Goal: Task Accomplishment & Management: Manage account settings

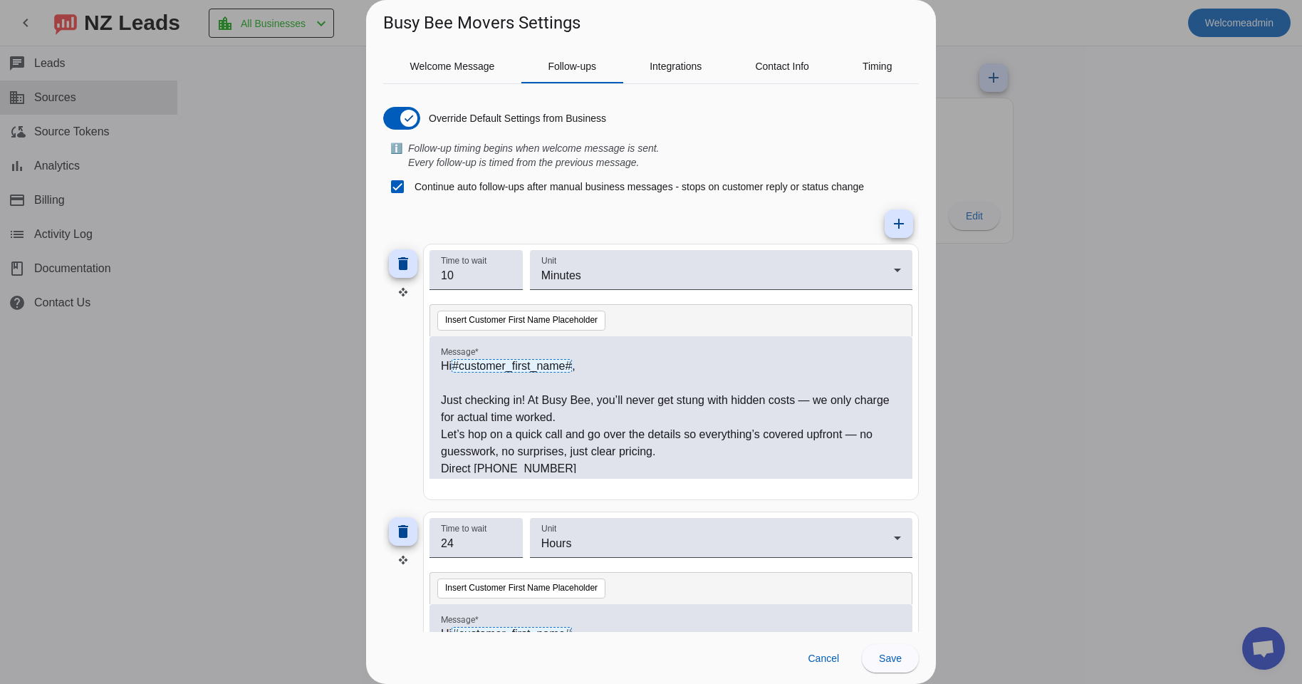
scroll to position [4, 0]
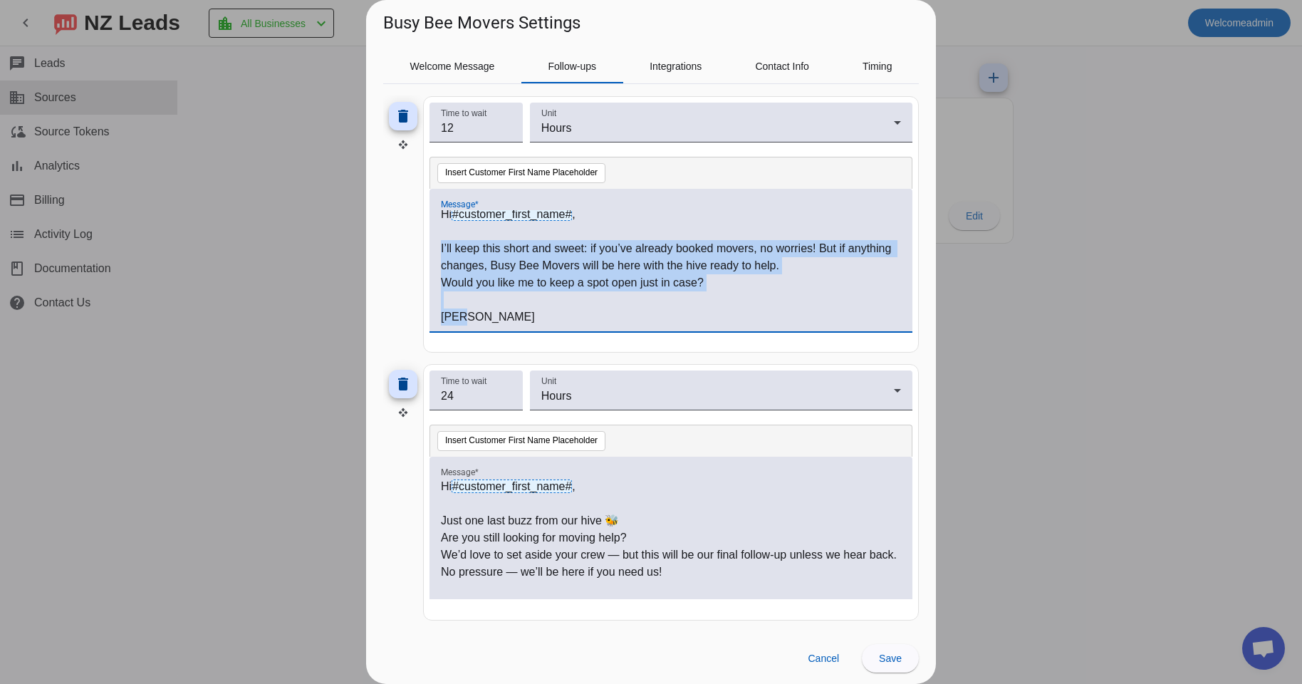
click at [509, 306] on p at bounding box center [671, 299] width 460 height 17
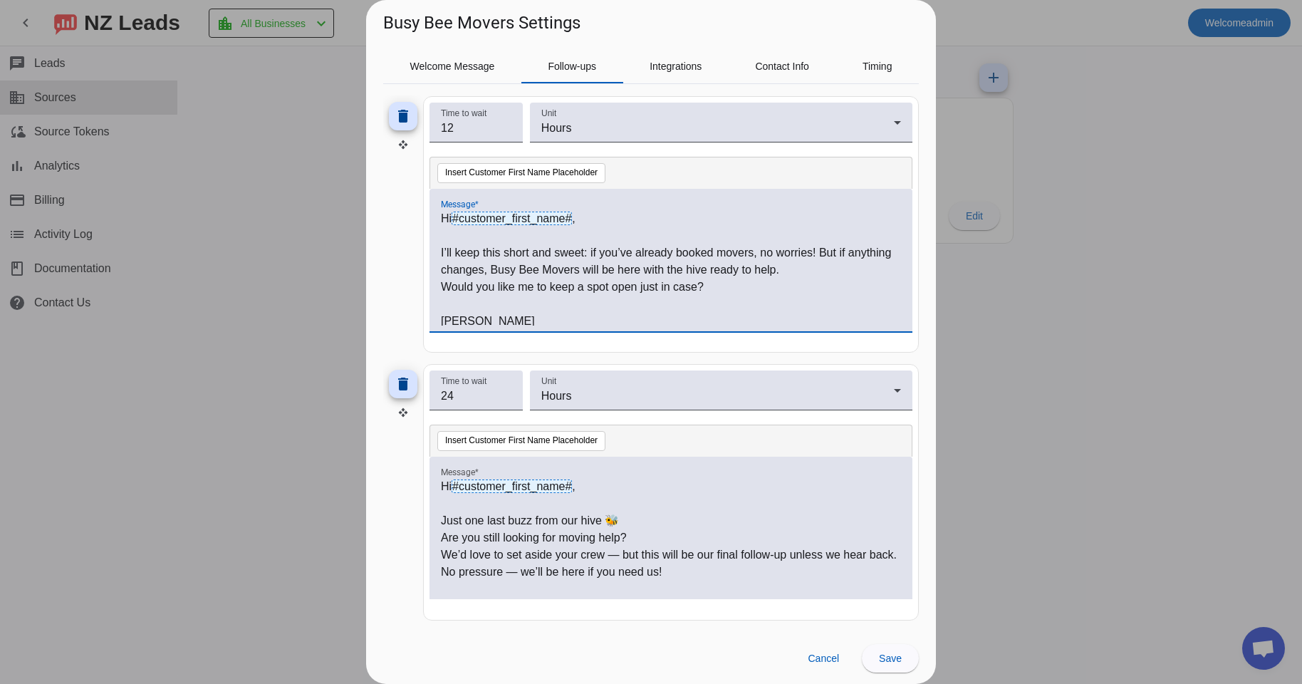
scroll to position [988, 0]
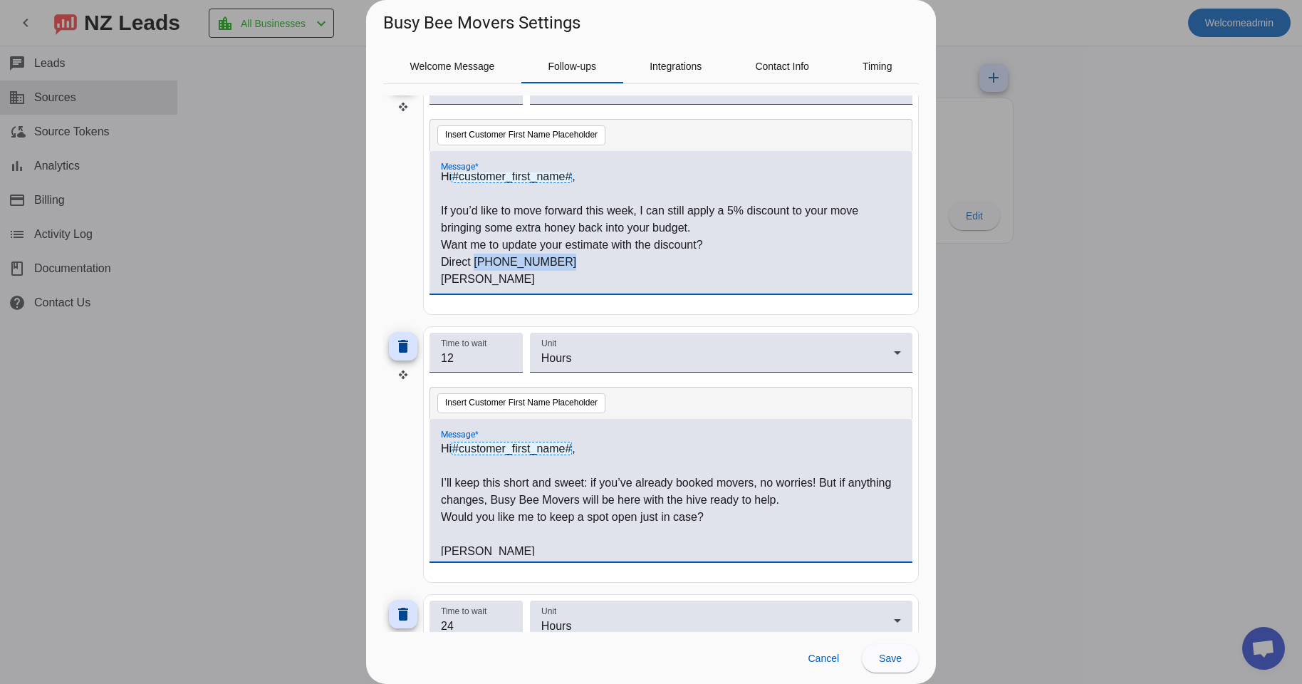
drag, startPoint x: 474, startPoint y: 262, endPoint x: 582, endPoint y: 261, distance: 107.6
click at [582, 261] on p "Direct [PHONE_NUMBER]" at bounding box center [671, 262] width 460 height 17
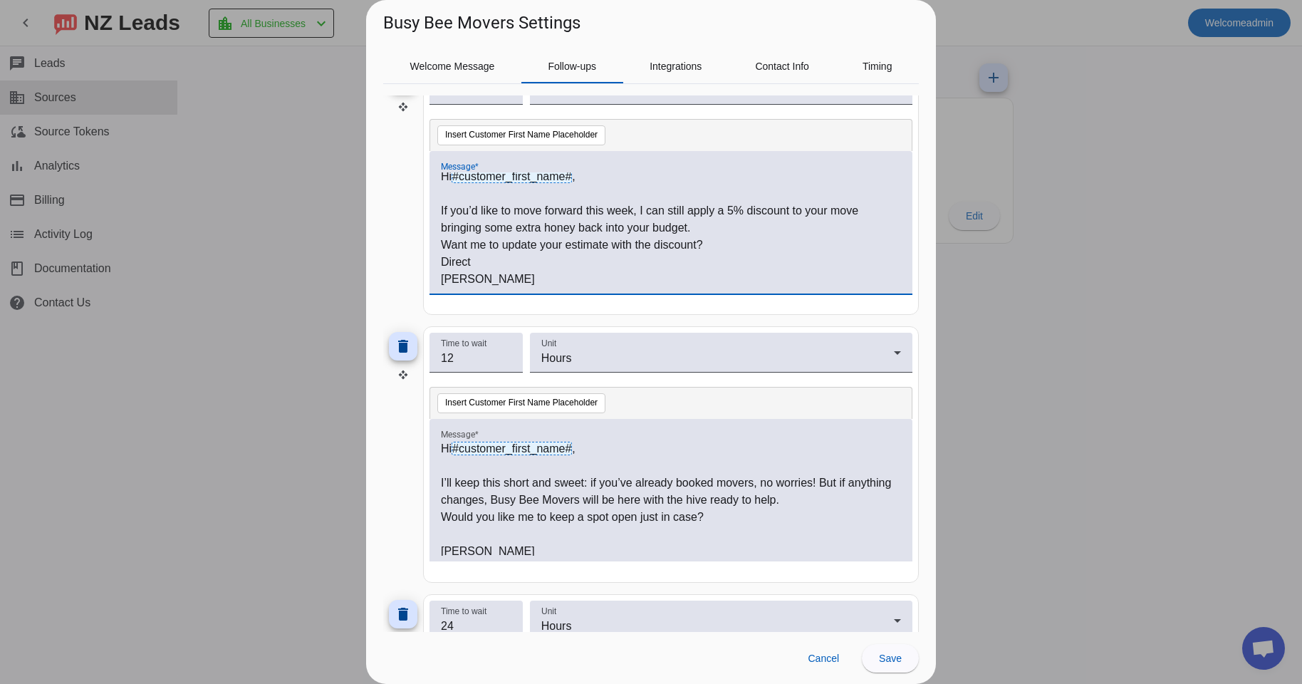
drag, startPoint x: 486, startPoint y: 264, endPoint x: 426, endPoint y: 266, distance: 59.9
click at [441, 265] on div "Hi #customer_first_name# , If you’d like to move forward this week, I can still…" at bounding box center [671, 229] width 460 height 115
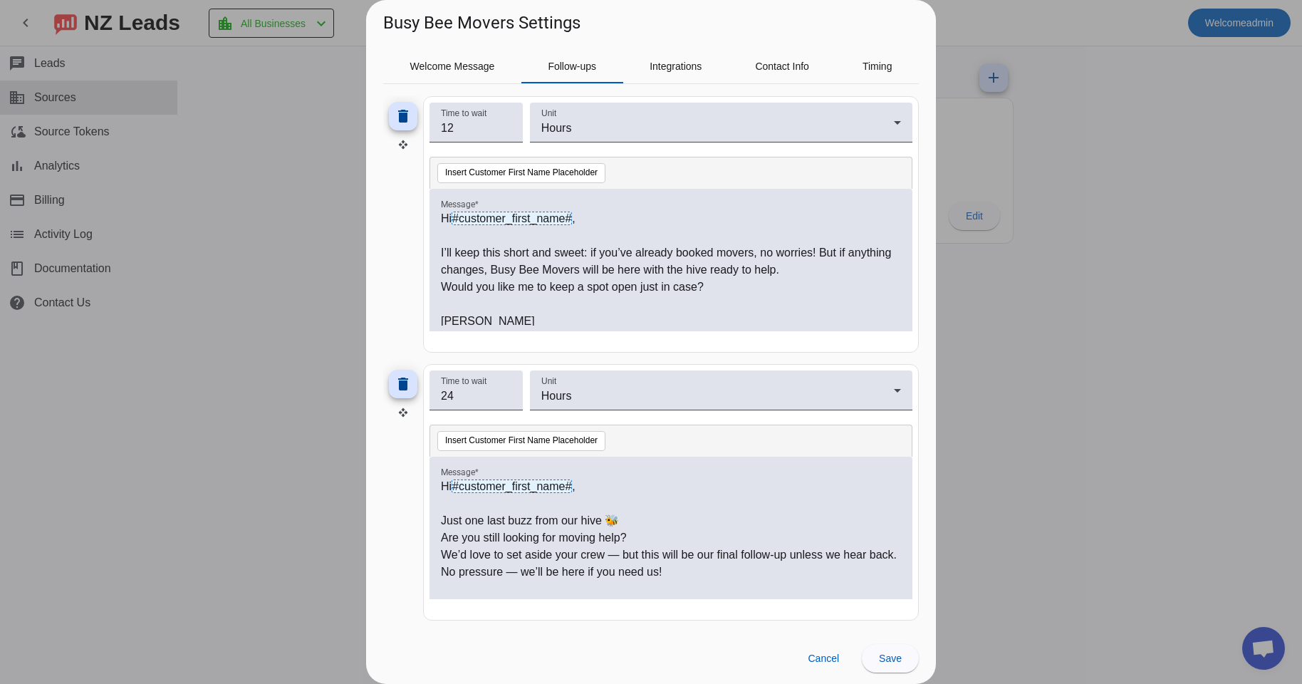
scroll to position [4, 0]
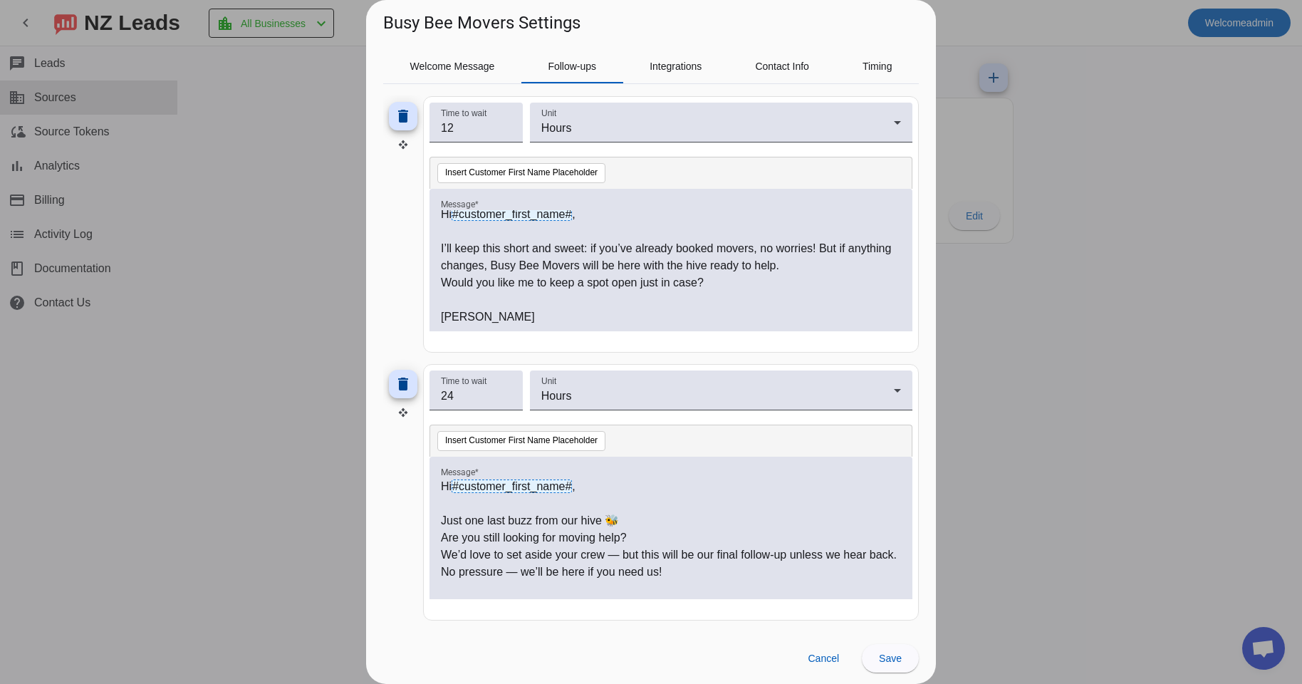
click at [504, 302] on p at bounding box center [671, 299] width 460 height 17
click at [487, 322] on p "[PERSON_NAME]" at bounding box center [671, 316] width 460 height 17
click at [457, 301] on p at bounding box center [671, 299] width 460 height 17
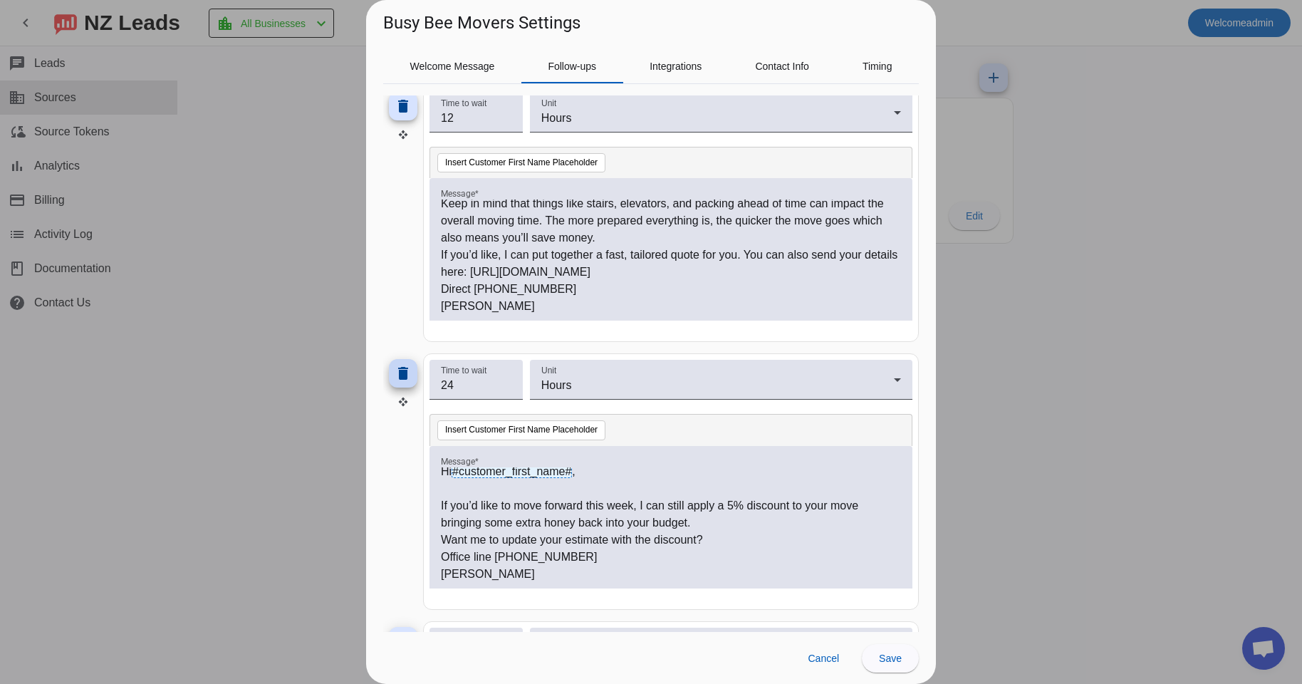
scroll to position [600, 0]
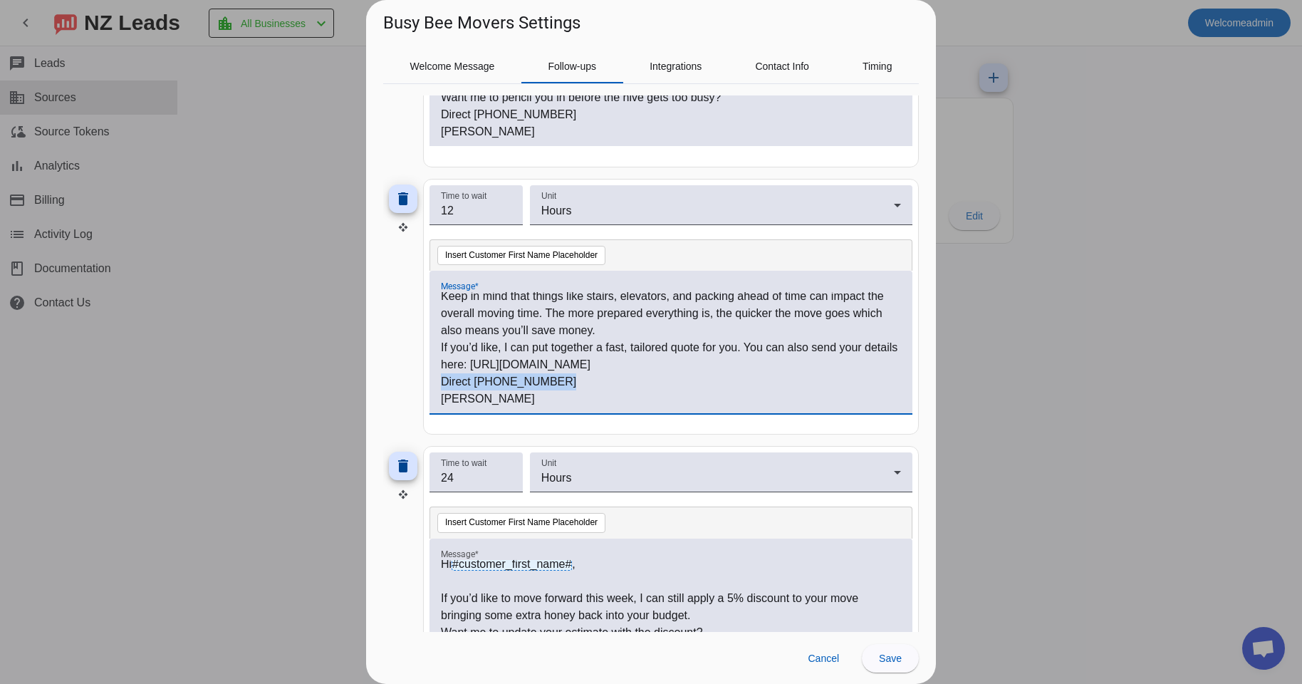
drag, startPoint x: 558, startPoint y: 382, endPoint x: 404, endPoint y: 378, distance: 153.9
click at [441, 378] on div "Hi #customer_first_name# , Just buzzing back in 🐝 — moving doesn’t have to [PER…" at bounding box center [671, 349] width 460 height 115
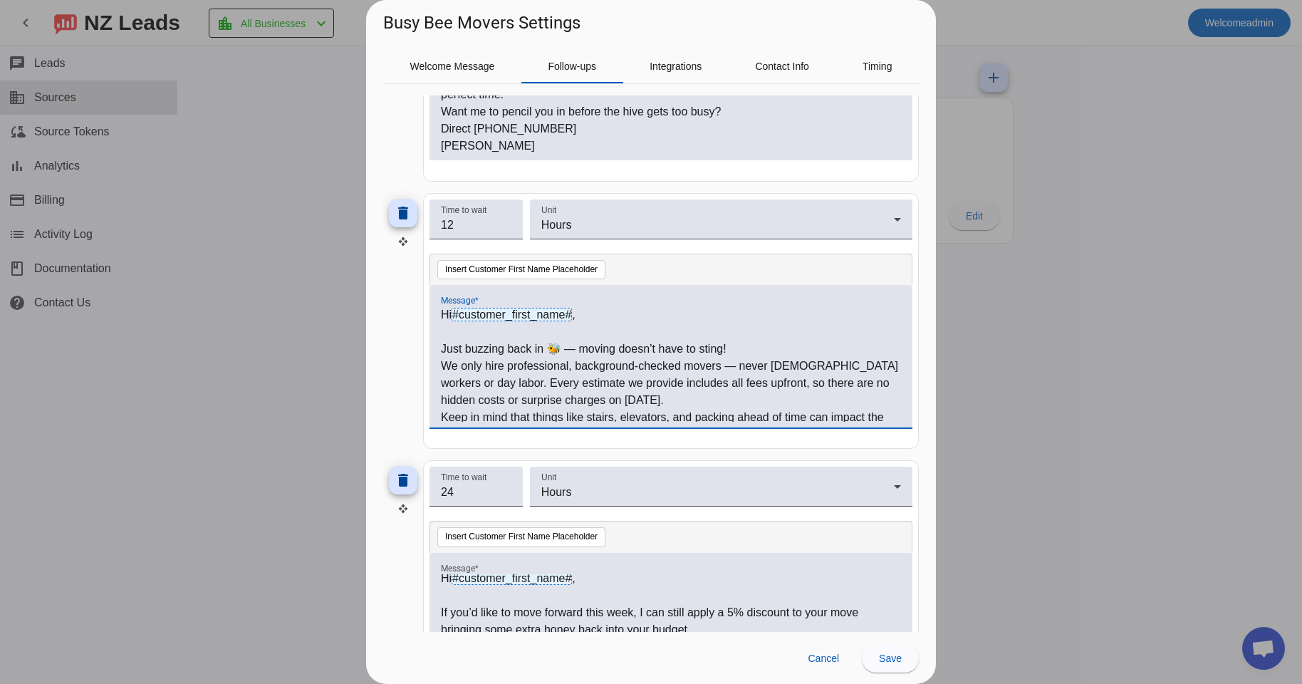
scroll to position [346, 0]
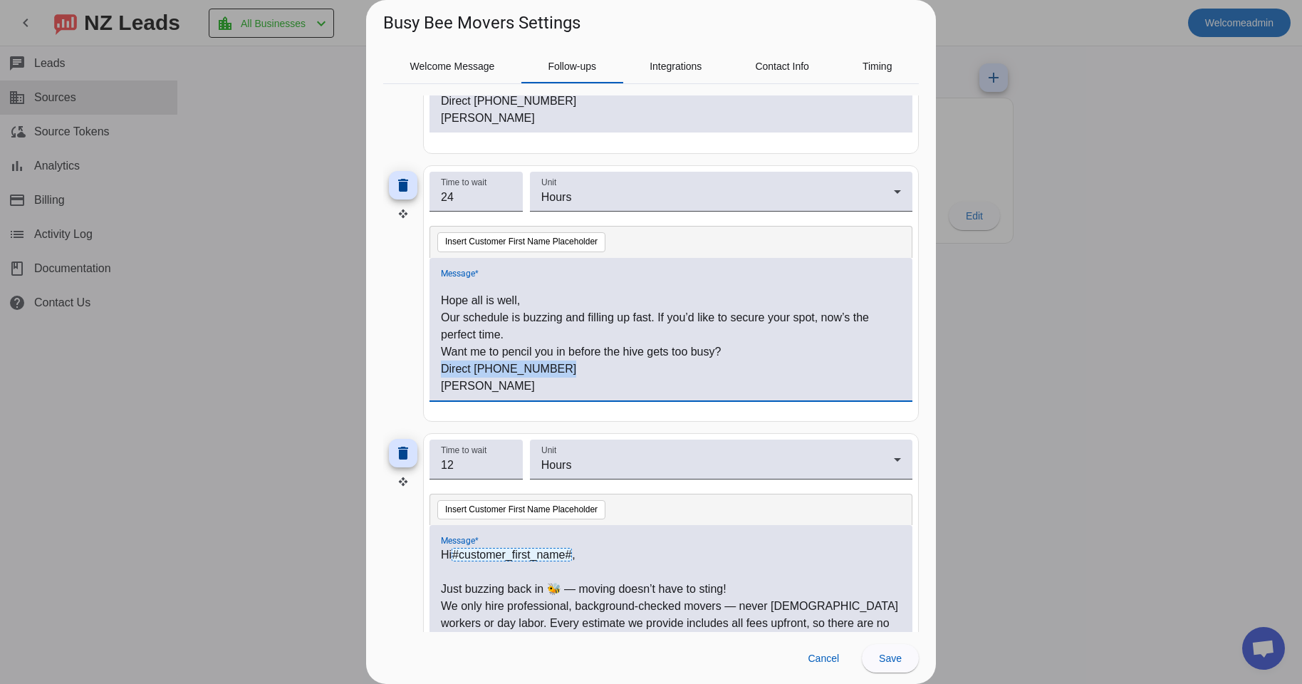
drag, startPoint x: 546, startPoint y: 364, endPoint x: 436, endPoint y: 367, distance: 110.4
click at [441, 367] on div "Hi #customer_first_name# , Hope all is well, Our schedule is buzzing and fillin…" at bounding box center [671, 336] width 460 height 115
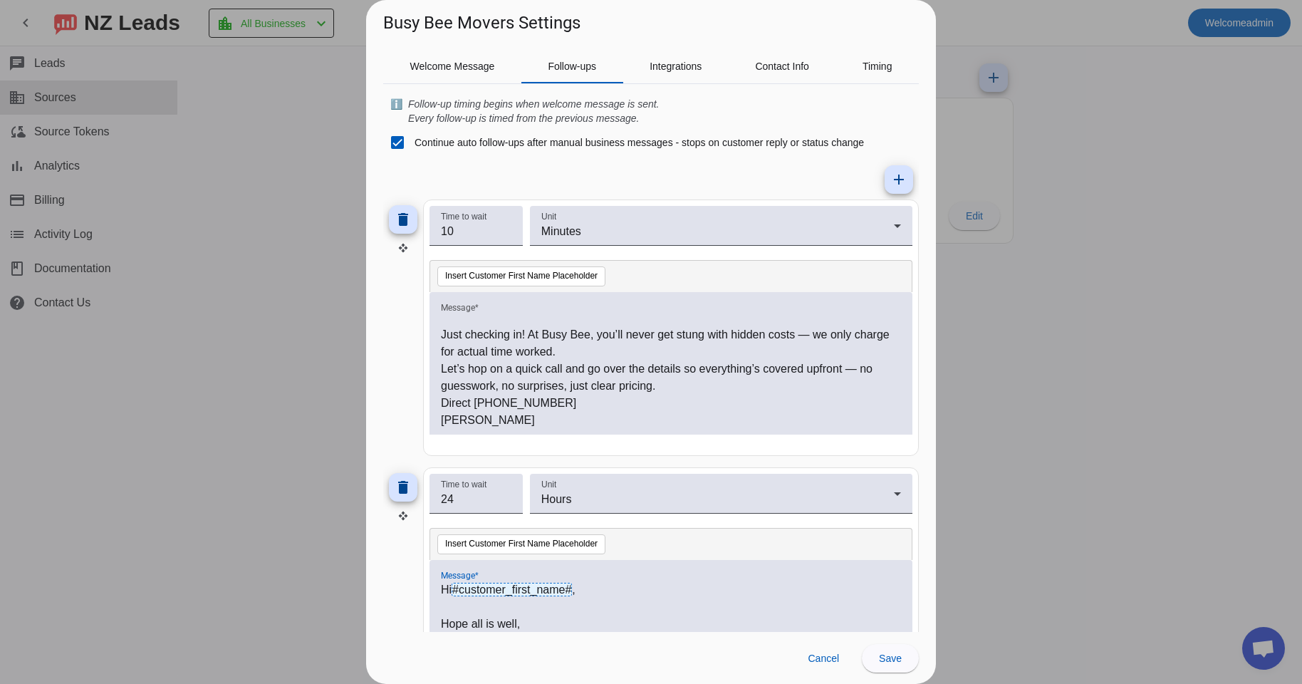
scroll to position [43, 0]
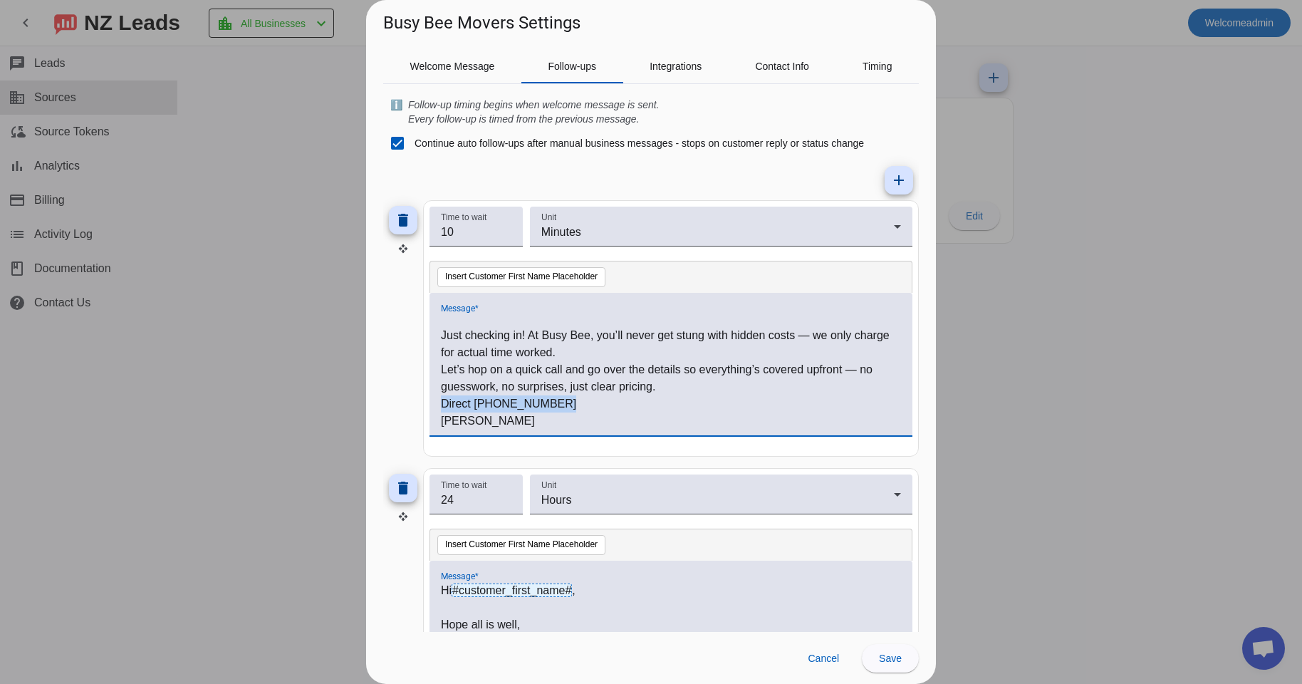
drag, startPoint x: 511, startPoint y: 400, endPoint x: 435, endPoint y: 397, distance: 76.3
click at [441, 397] on div "Hi #customer_first_name# , Just checking in! At Busy Bee, you’ll never get stun…" at bounding box center [671, 371] width 460 height 115
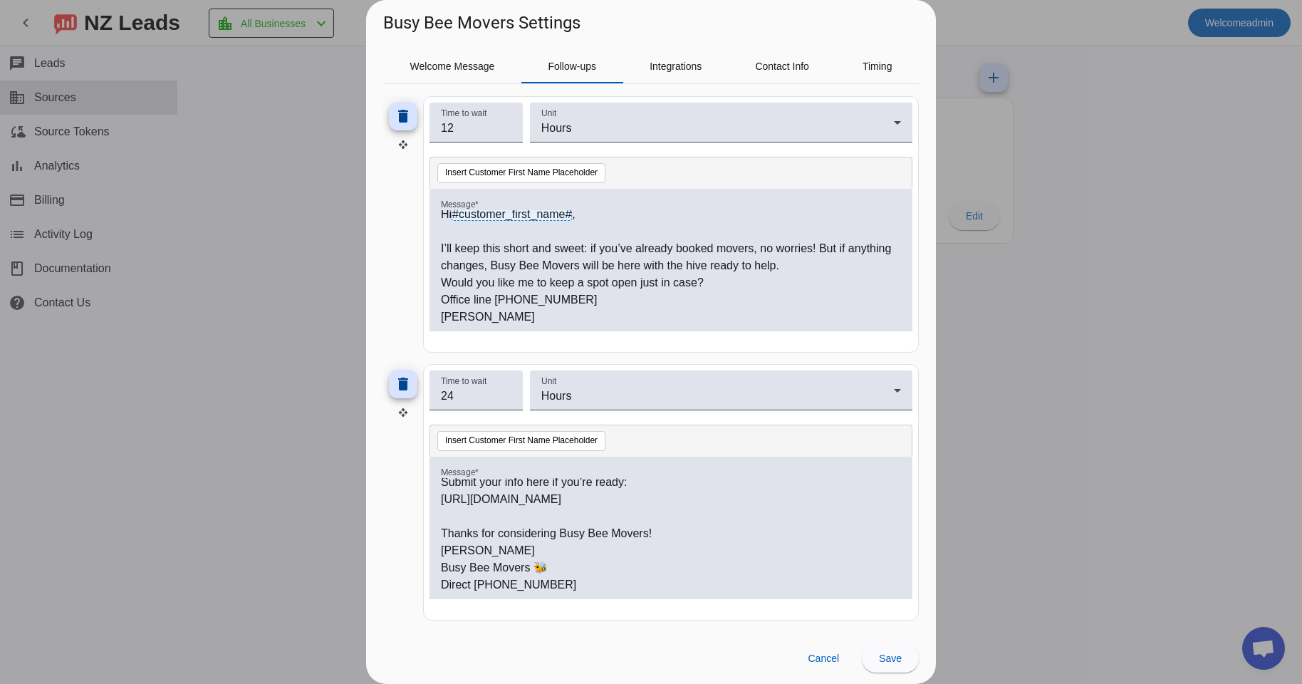
scroll to position [141, 0]
drag, startPoint x: 549, startPoint y: 587, endPoint x: 434, endPoint y: 583, distance: 115.5
click at [441, 583] on div "Hi #customer_first_name# , Just one last buzz from our hive 🐝 Are you still loo…" at bounding box center [671, 535] width 460 height 115
click at [900, 665] on span at bounding box center [890, 658] width 57 height 34
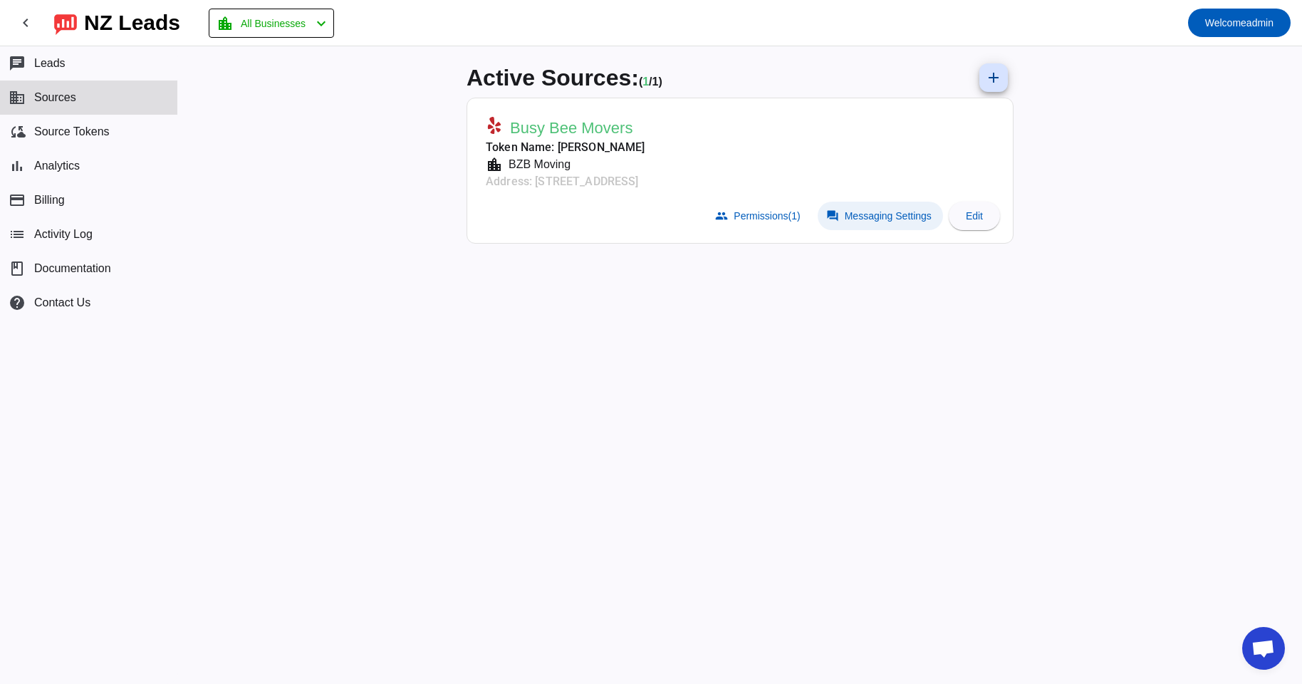
click at [881, 214] on span "Messaging Settings" at bounding box center [888, 215] width 87 height 11
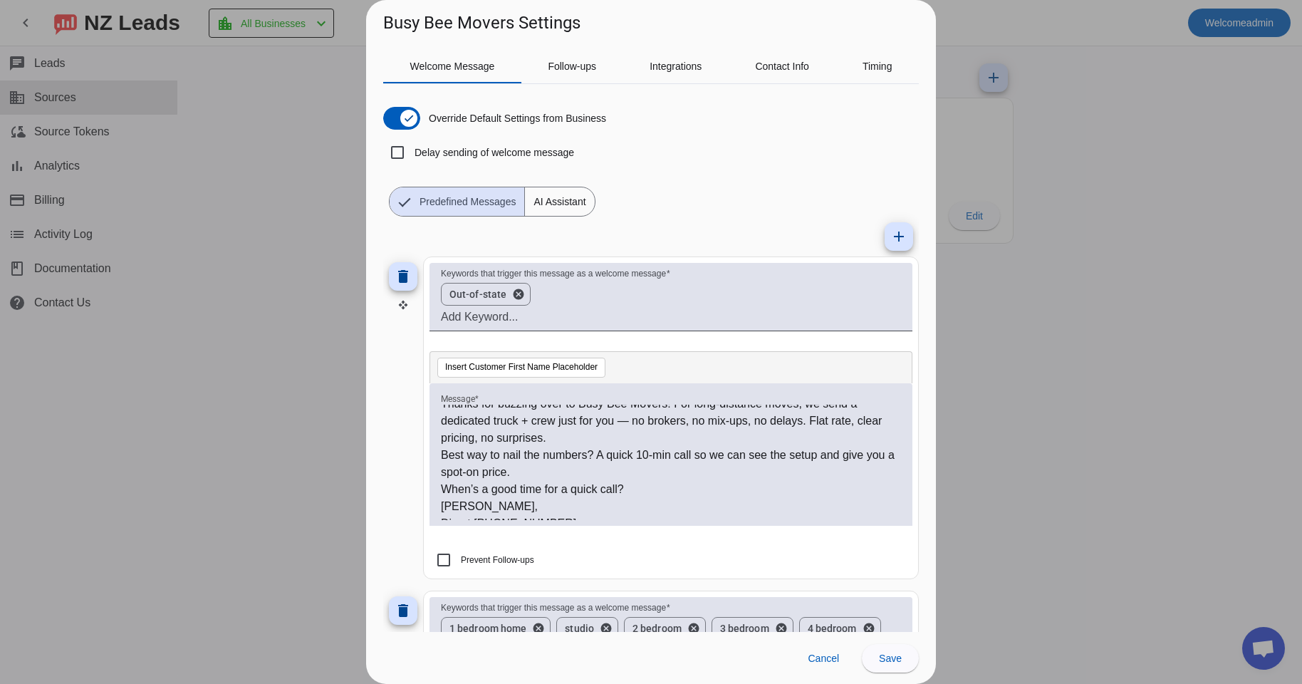
scroll to position [0, 0]
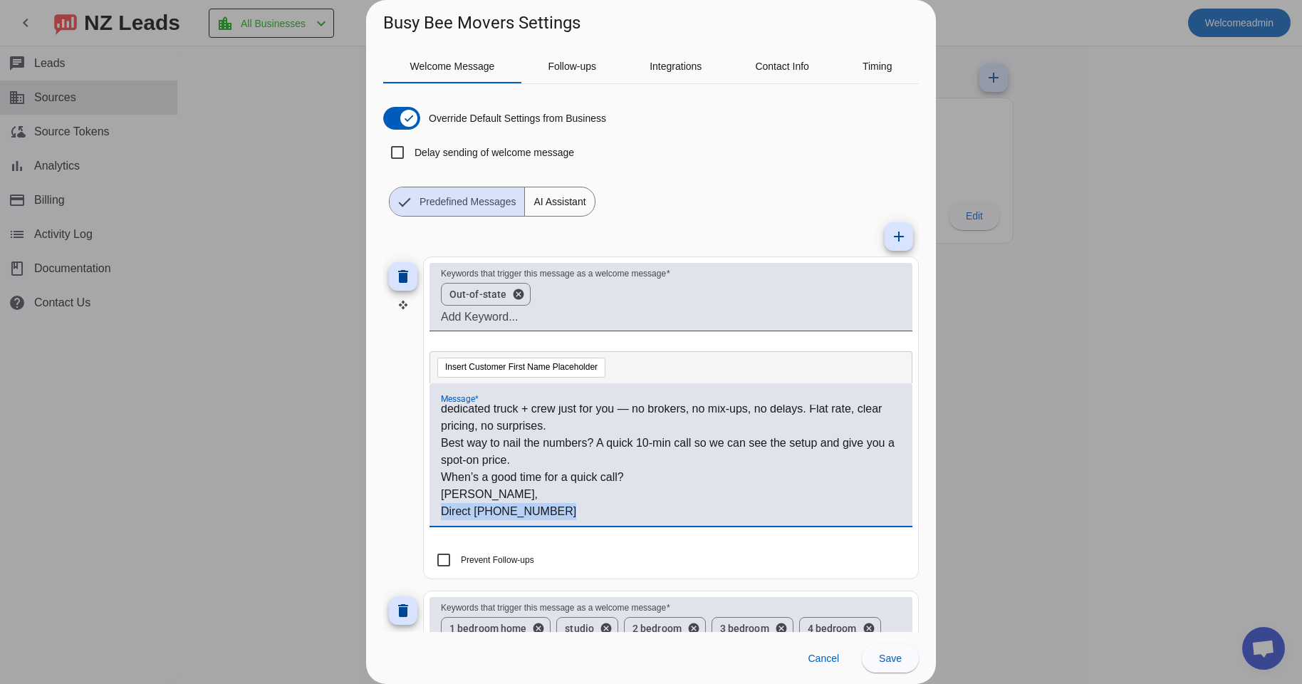
drag, startPoint x: 553, startPoint y: 506, endPoint x: 424, endPoint y: 509, distance: 129.7
click at [441, 509] on div "Hi #customer_first_name# ! 🐝 Thanks for buzzing over to Busy Bee Movers! For lo…" at bounding box center [671, 462] width 460 height 115
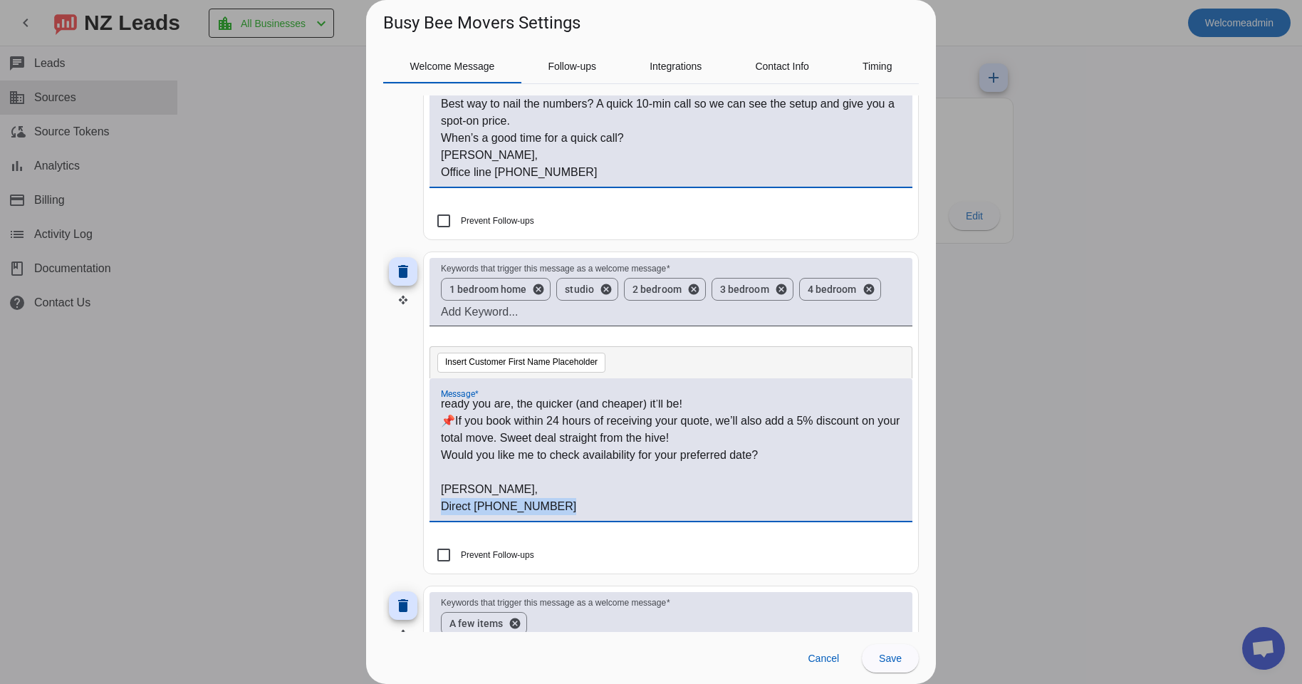
drag, startPoint x: 557, startPoint y: 506, endPoint x: 420, endPoint y: 507, distance: 136.8
click at [441, 507] on div "Hi #customer_first_name# ! 🐝 Thank you for reaching out to Busy Bee Movers! 📌Ra…" at bounding box center [671, 457] width 460 height 115
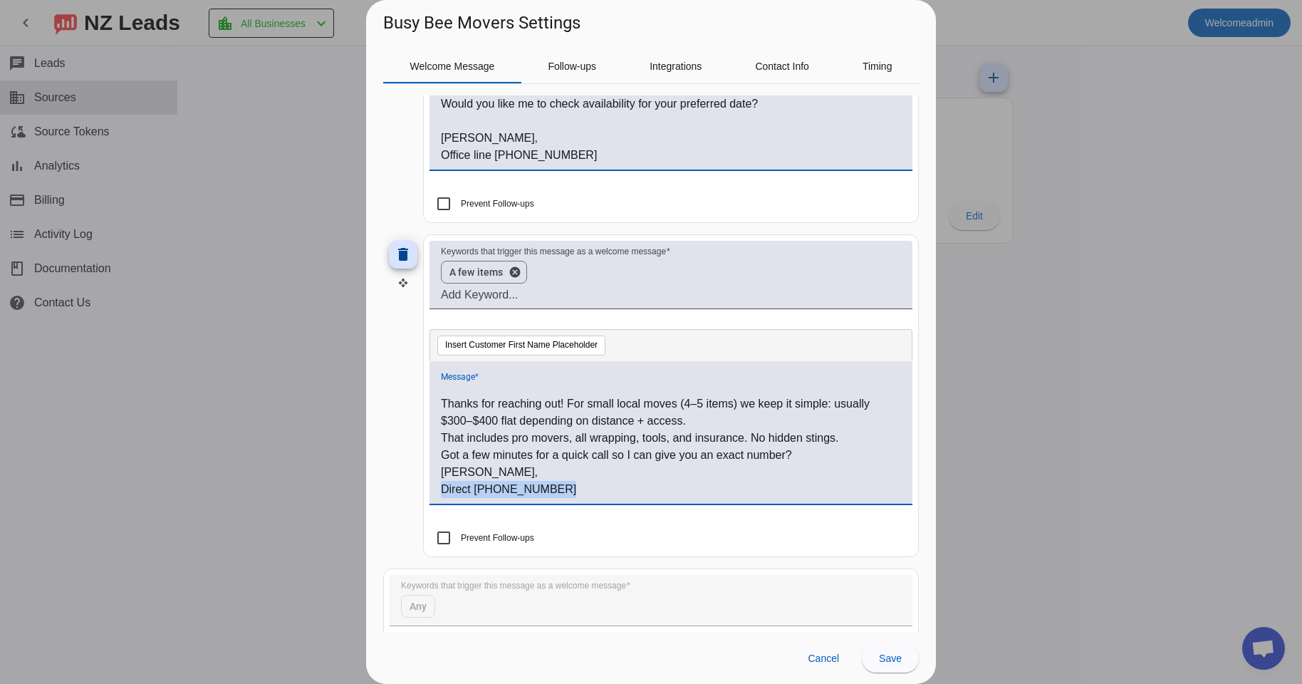
drag, startPoint x: 561, startPoint y: 487, endPoint x: 392, endPoint y: 486, distance: 168.1
click at [441, 486] on div "Hi #customer_first_name# ! 🐝 Thanks for reaching out! For small local moves (4–…" at bounding box center [671, 439] width 460 height 115
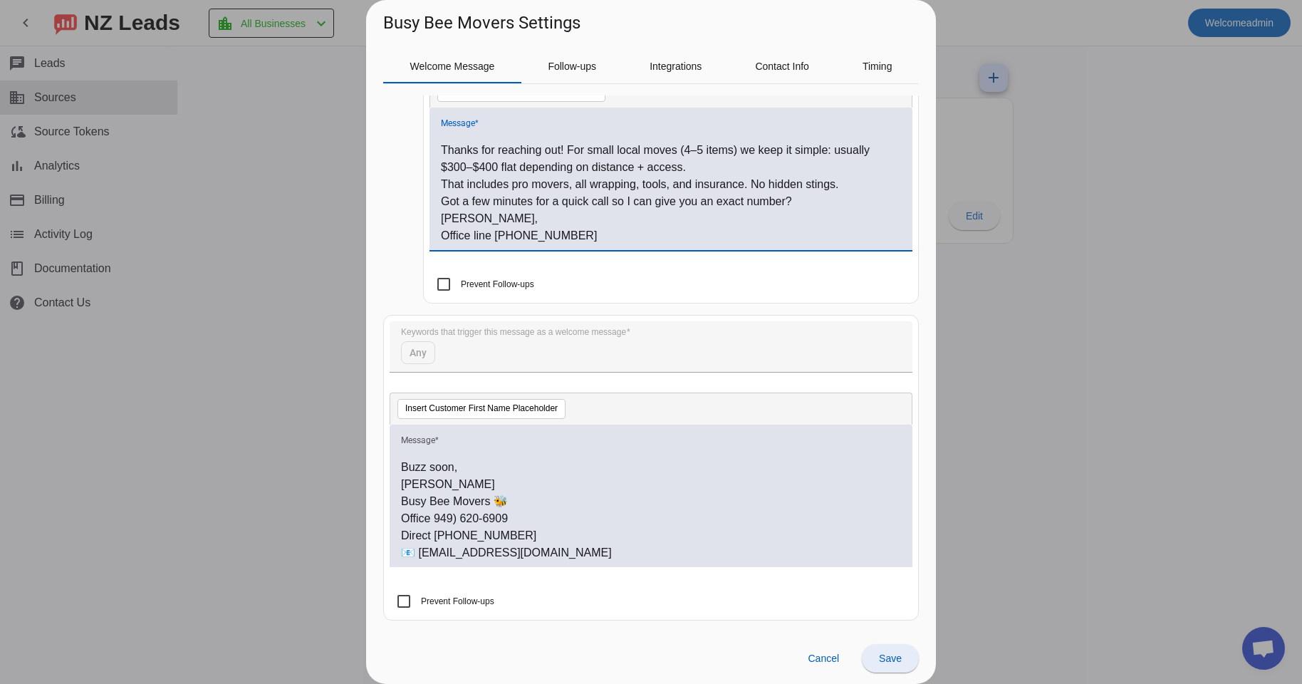
drag, startPoint x: 886, startPoint y: 657, endPoint x: 884, endPoint y: 645, distance: 13.0
click at [886, 657] on span "Save" at bounding box center [890, 657] width 23 height 11
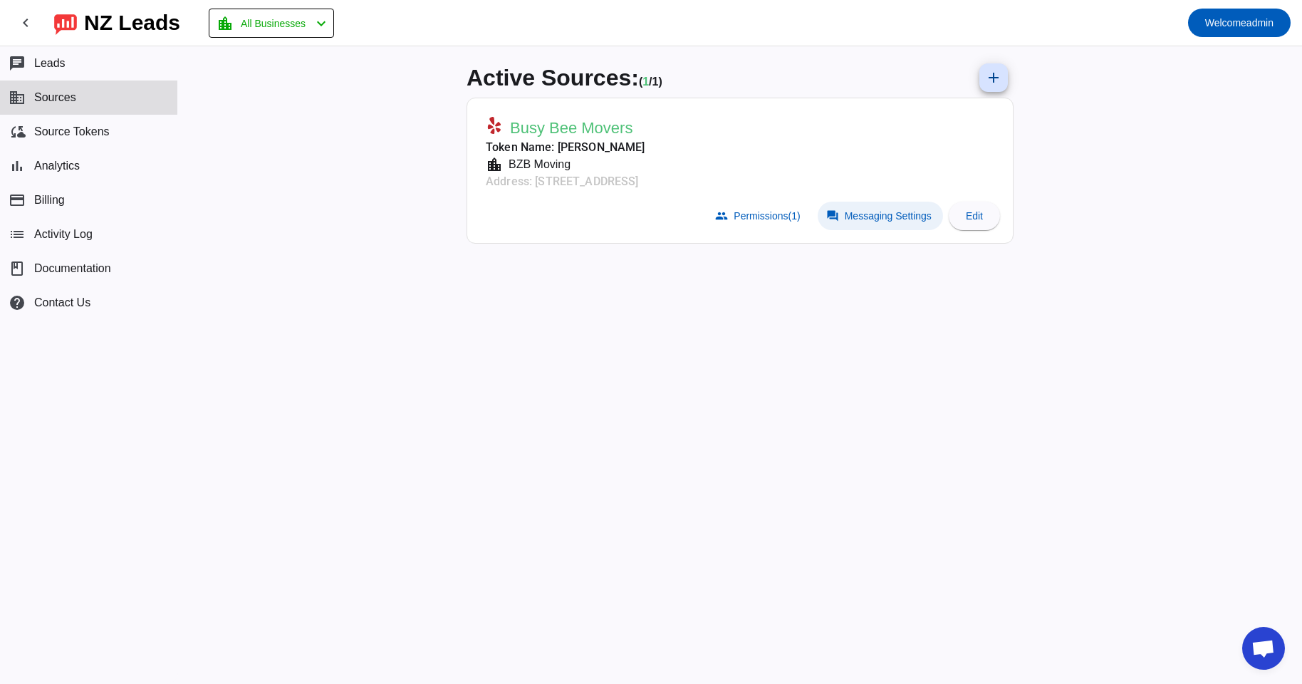
click at [851, 219] on span "Messaging Settings" at bounding box center [888, 215] width 87 height 11
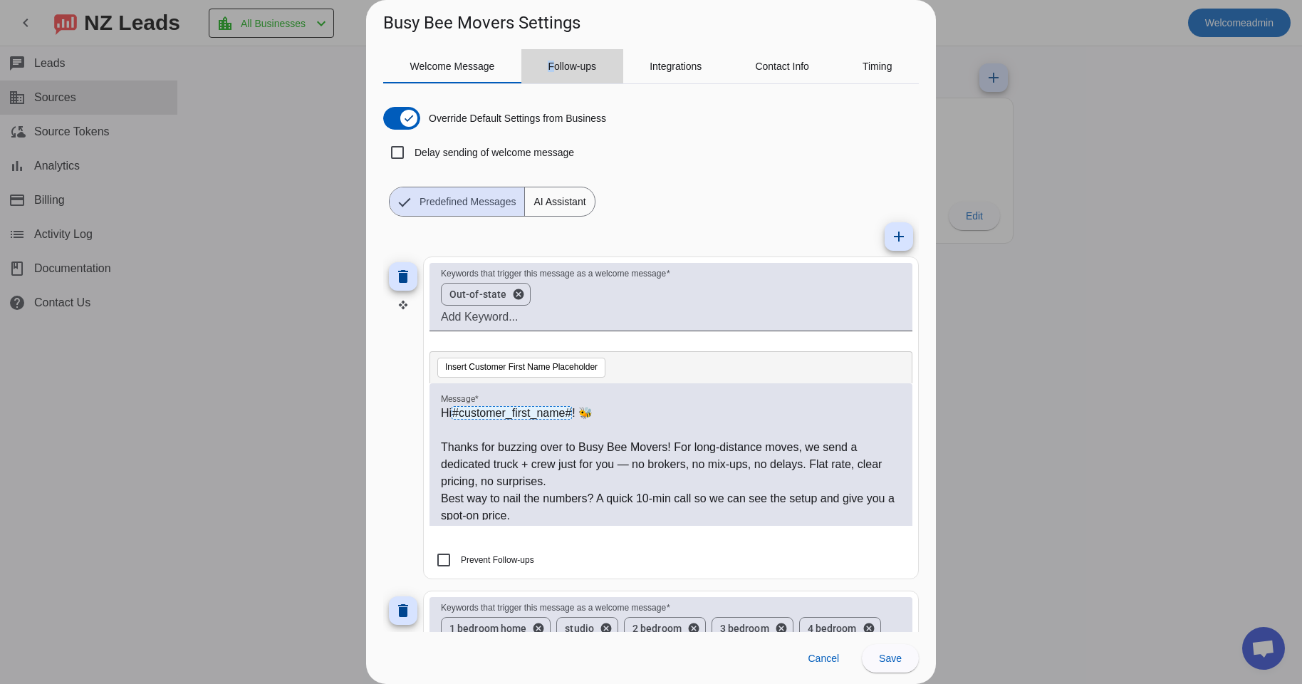
click at [555, 59] on span "Follow-ups" at bounding box center [572, 66] width 48 height 34
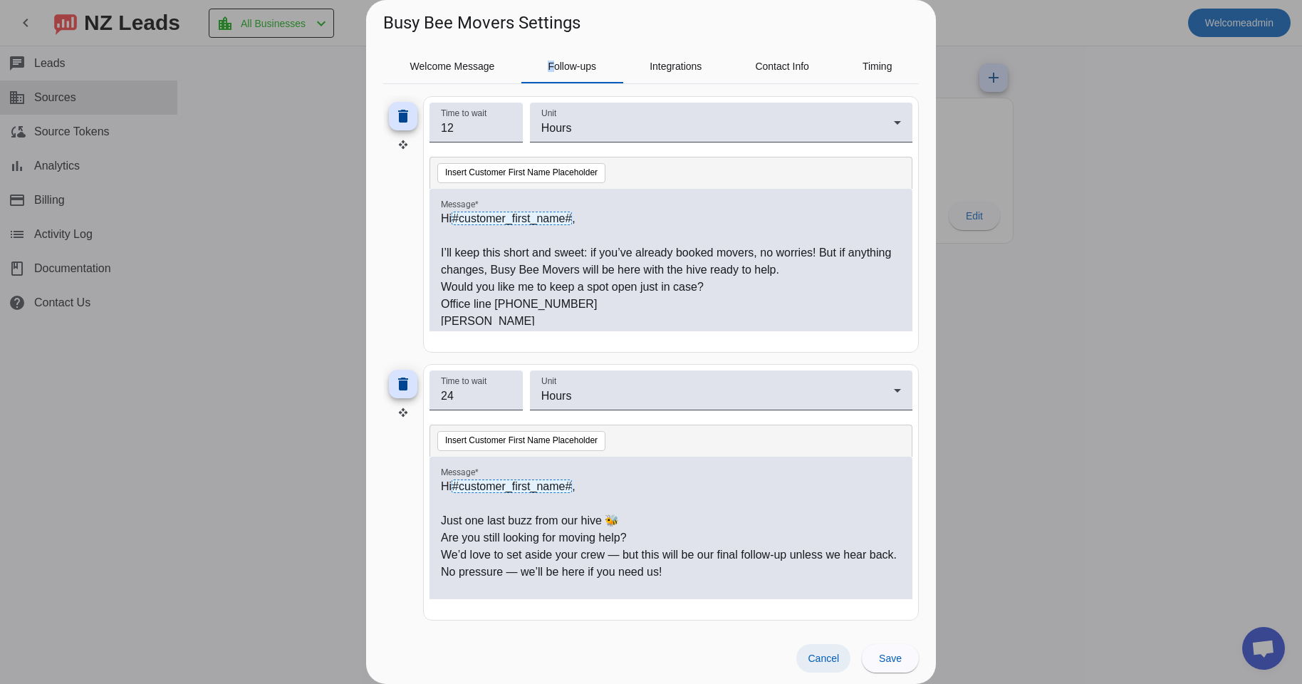
click at [815, 668] on span at bounding box center [823, 658] width 54 height 28
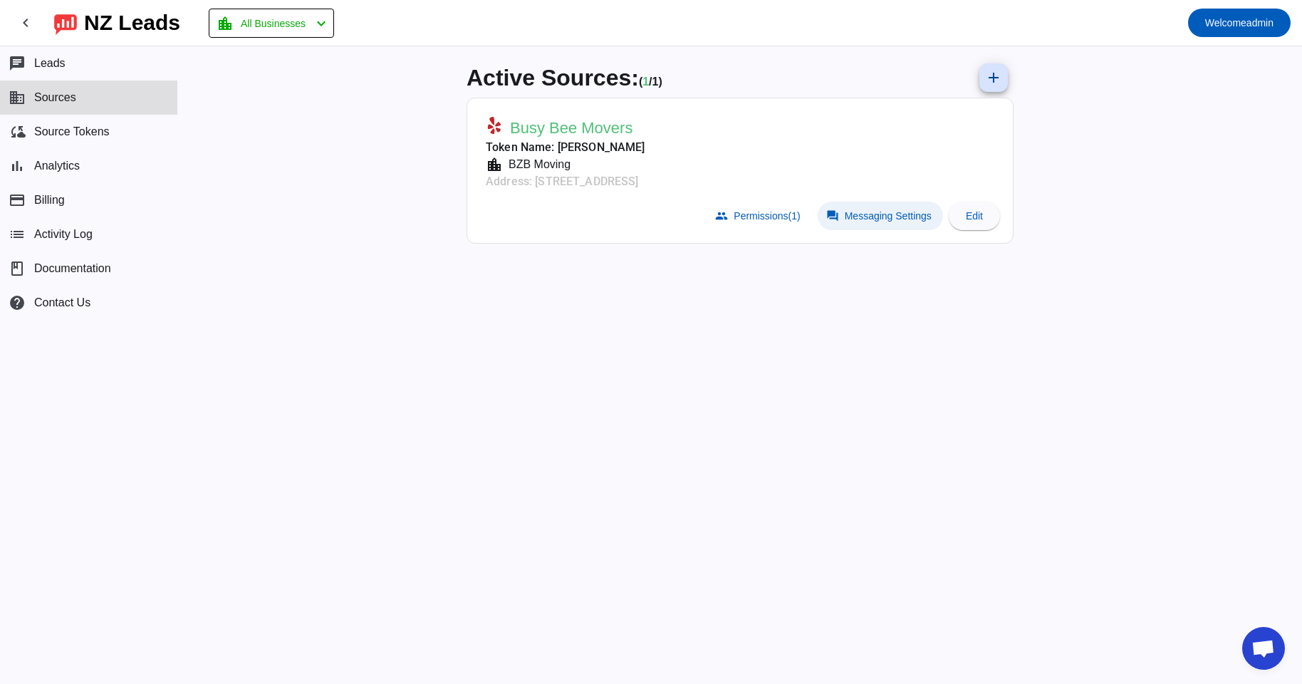
click at [845, 212] on span "Messaging Settings" at bounding box center [888, 215] width 87 height 11
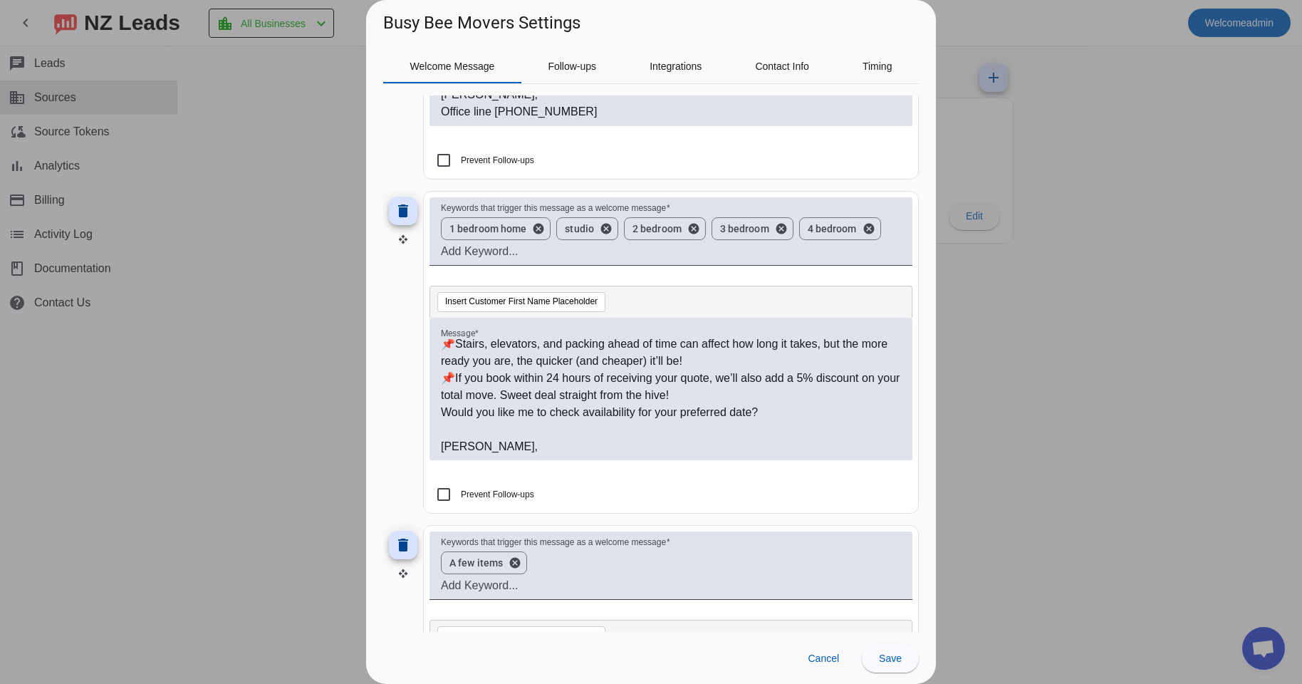
scroll to position [124, 0]
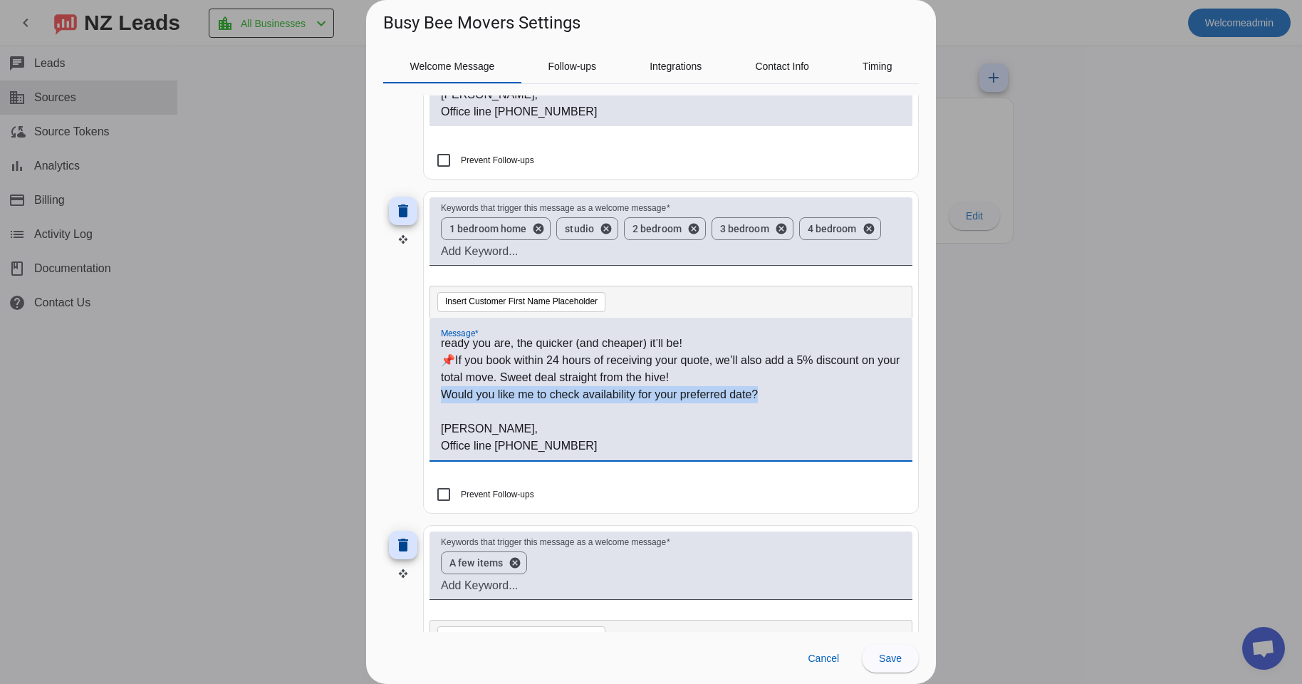
drag, startPoint x: 776, startPoint y: 389, endPoint x: 436, endPoint y: 396, distance: 339.8
click at [441, 396] on div "Hi #customer_first_name# ! 🐝 Thank you for reaching out to Busy Bee Movers! 📌Ra…" at bounding box center [671, 396] width 460 height 115
click at [765, 401] on p "Would you like me to check availability for your preferred date?" at bounding box center [671, 394] width 460 height 17
drag, startPoint x: 769, startPoint y: 395, endPoint x: 439, endPoint y: 397, distance: 329.1
click at [441, 397] on div "Hi #customer_first_name# ! 🐝 Thank you for reaching out to Busy Bee Movers! 📌Ra…" at bounding box center [671, 396] width 460 height 115
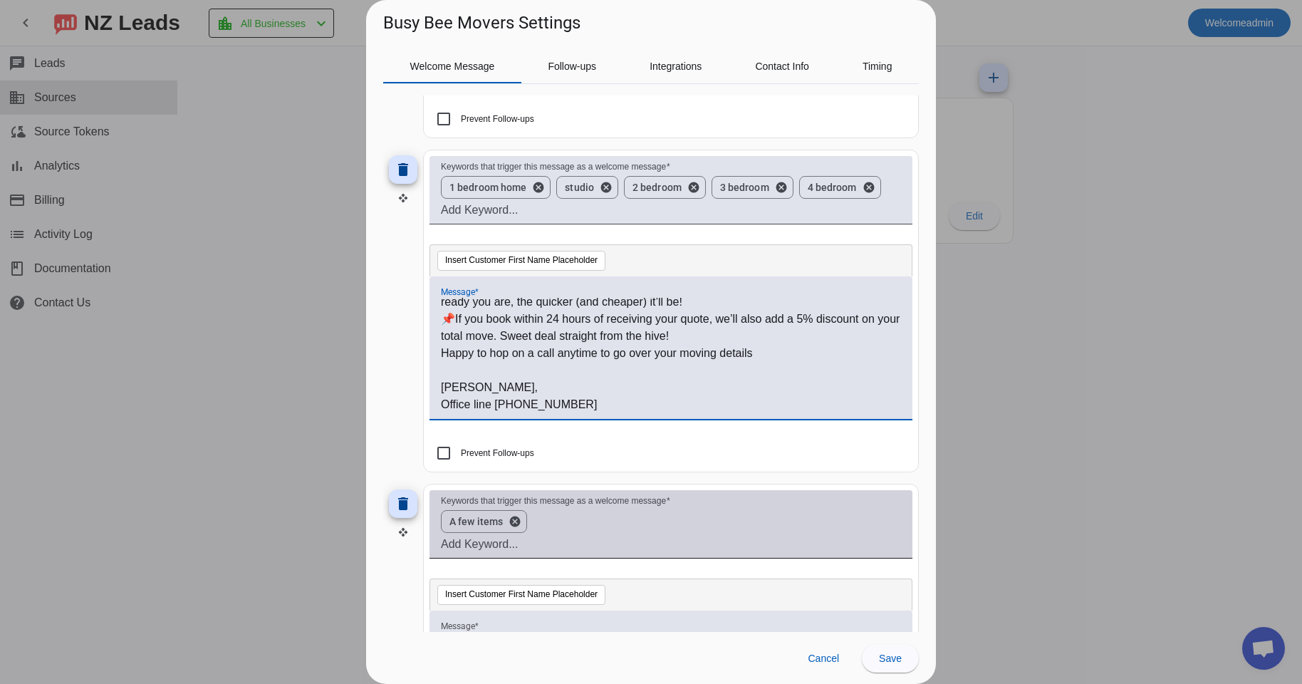
scroll to position [448, 0]
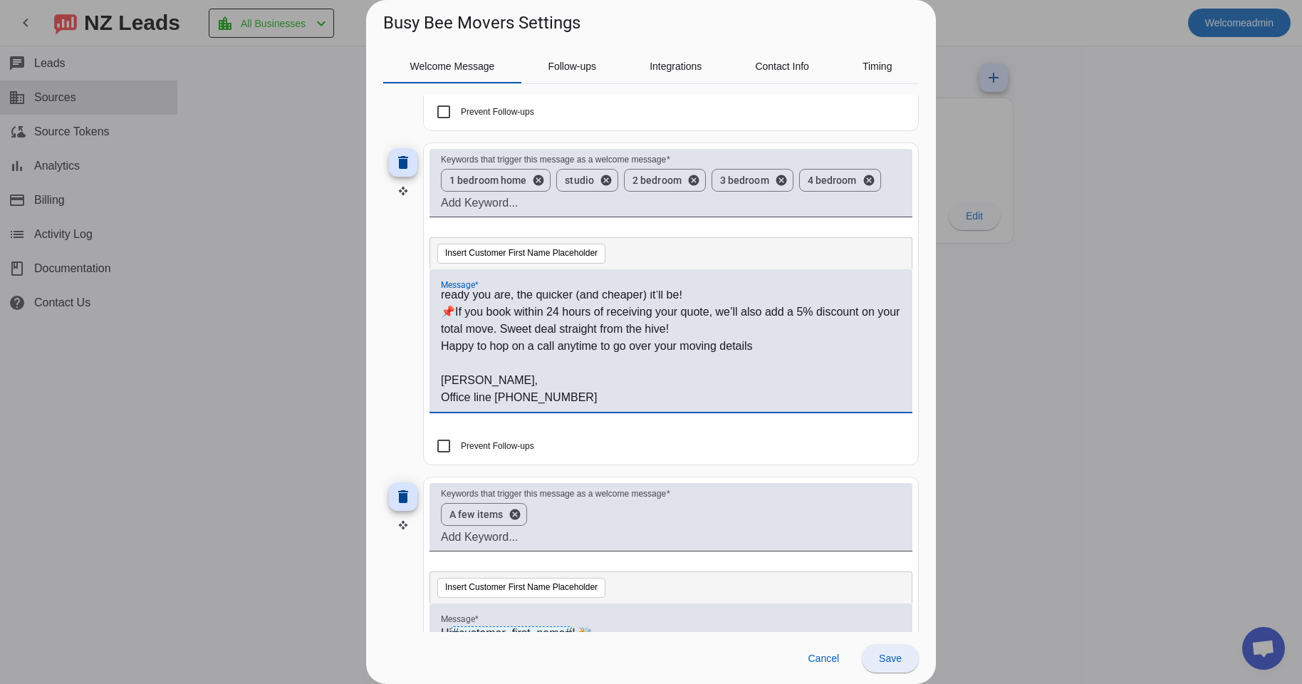
click at [885, 651] on span at bounding box center [890, 658] width 57 height 34
